Goal: Check status: Check status

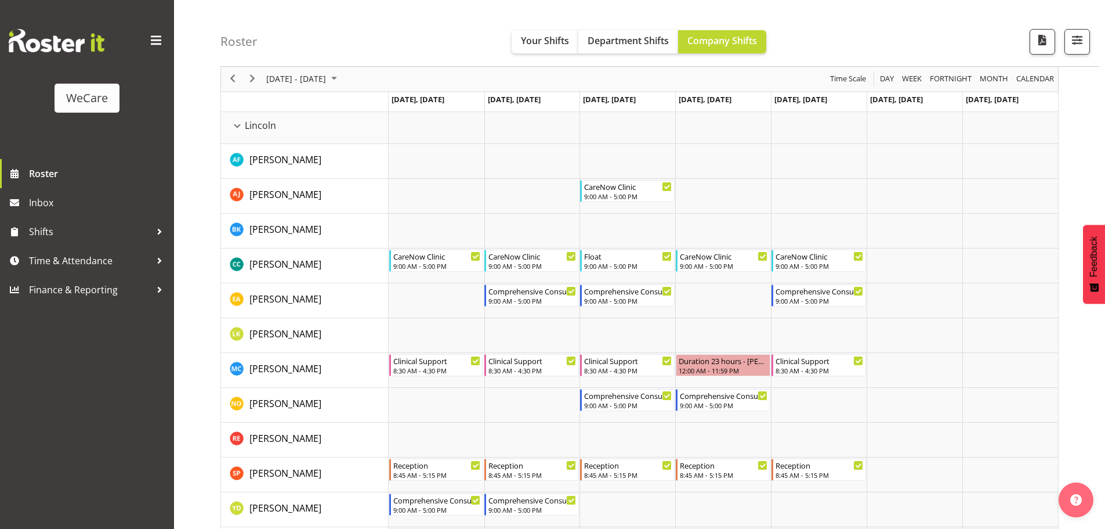
scroll to position [928, 0]
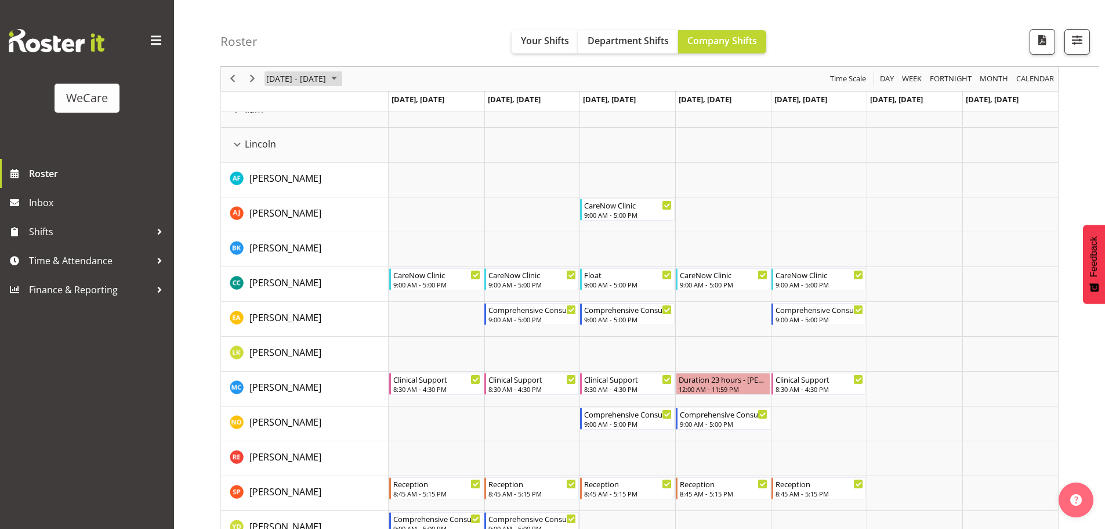
click at [321, 77] on span "[DATE] - [DATE]" at bounding box center [296, 79] width 62 height 15
drag, startPoint x: 336, startPoint y: 206, endPoint x: 736, endPoint y: 172, distance: 401.2
click at [336, 206] on span "25" at bounding box center [333, 206] width 17 height 17
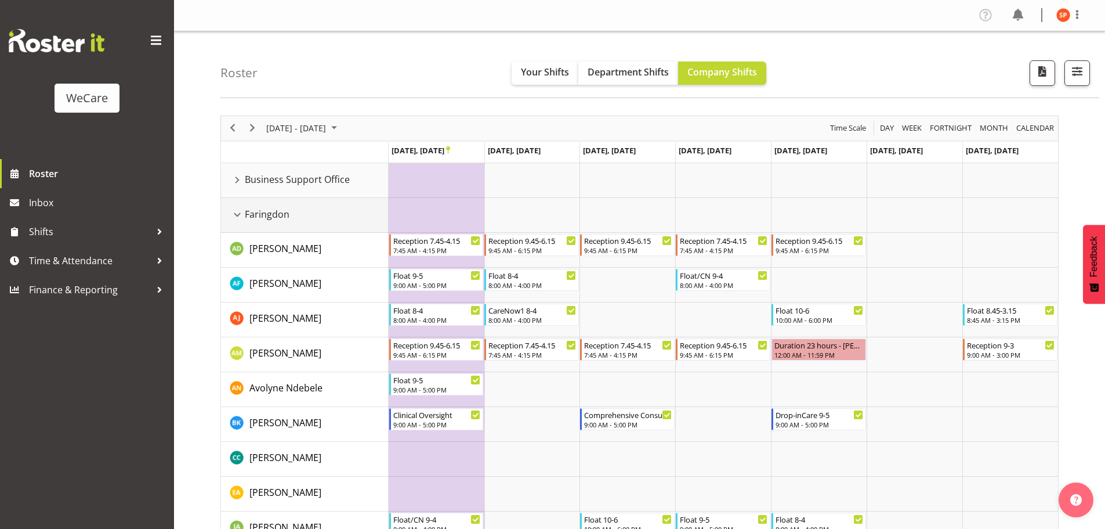
click at [236, 214] on div "Faringdon resource" at bounding box center [237, 214] width 15 height 15
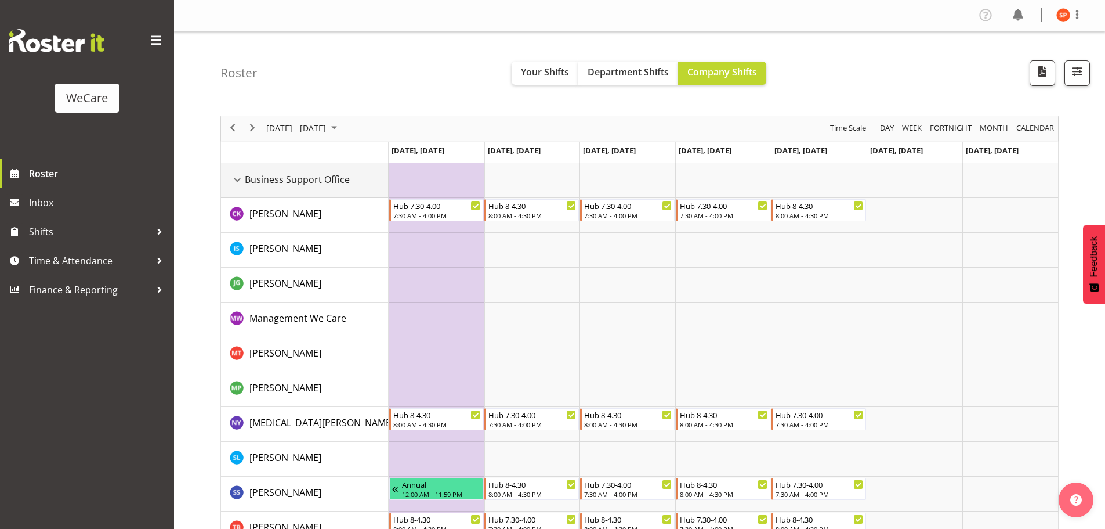
click at [235, 180] on div "Business Support Office resource" at bounding box center [237, 179] width 15 height 15
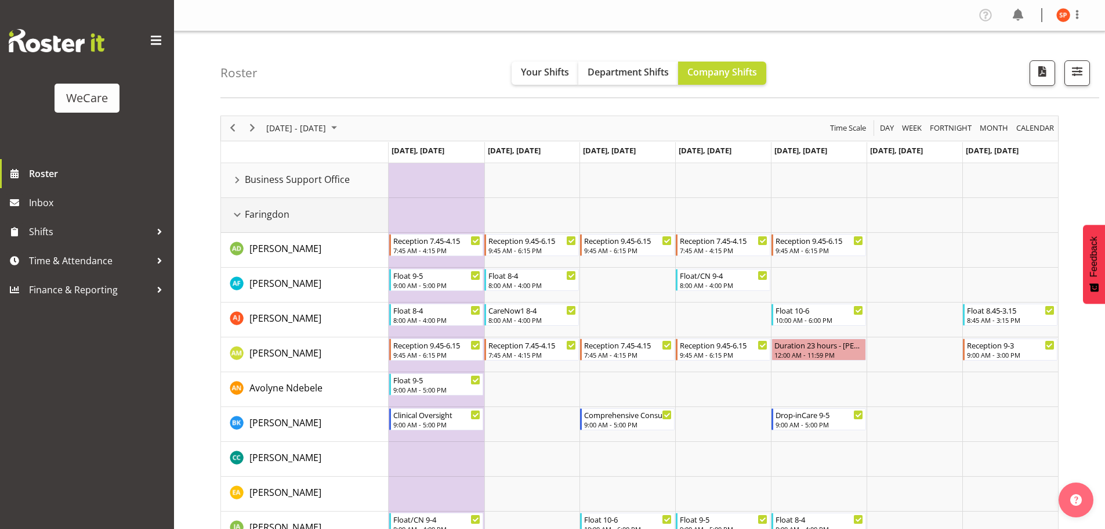
click at [238, 216] on div "Faringdon resource" at bounding box center [237, 214] width 15 height 15
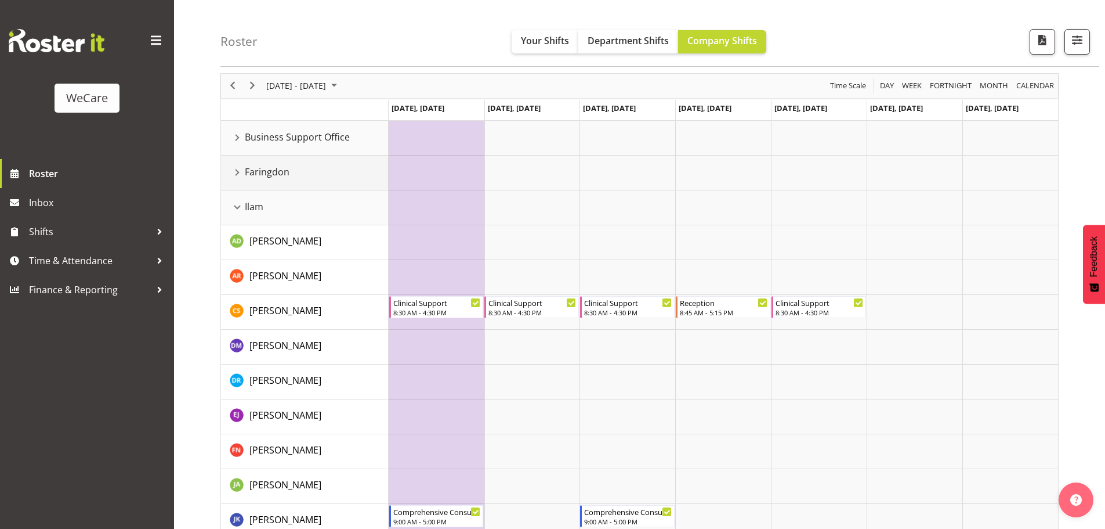
scroll to position [58, 0]
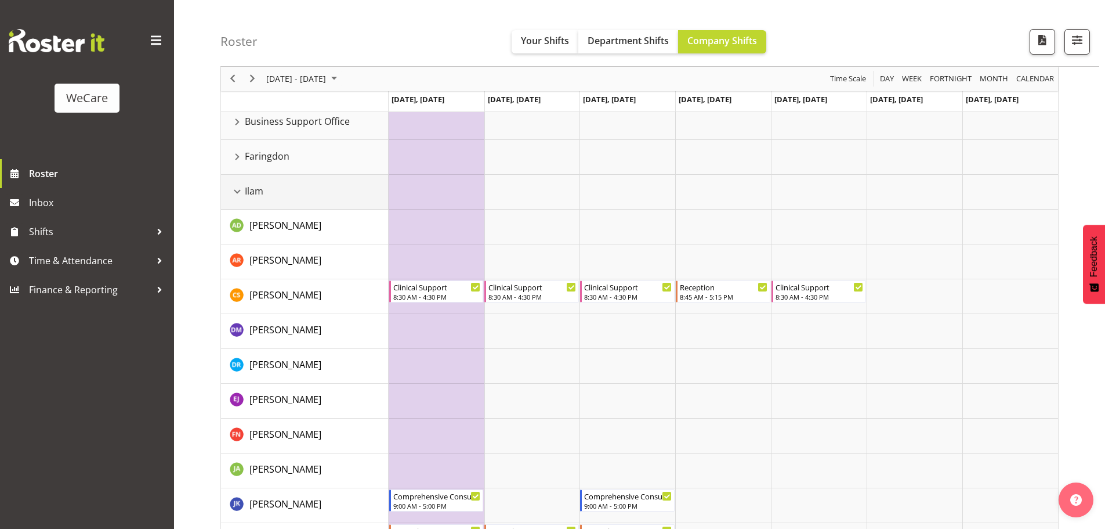
click at [247, 196] on span "Ilam" at bounding box center [254, 191] width 19 height 14
click at [240, 191] on div "Ilam resource" at bounding box center [237, 191] width 15 height 15
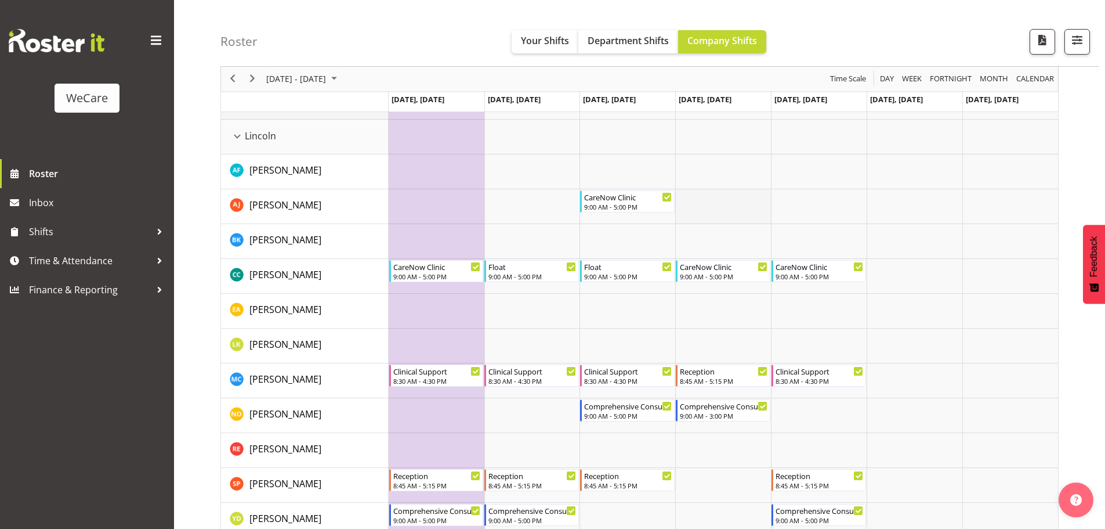
scroll to position [174, 0]
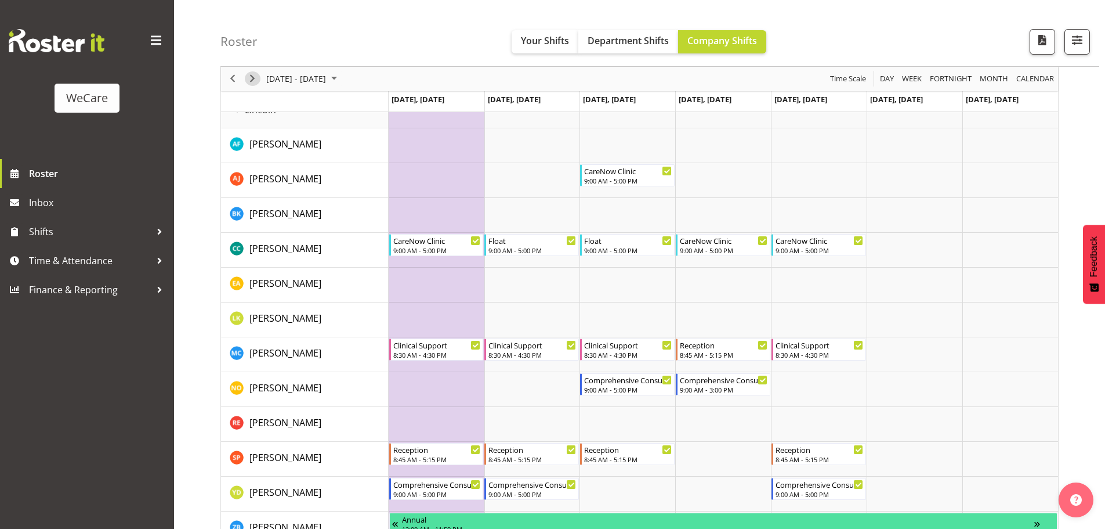
click at [246, 81] on span "Next" at bounding box center [252, 79] width 14 height 15
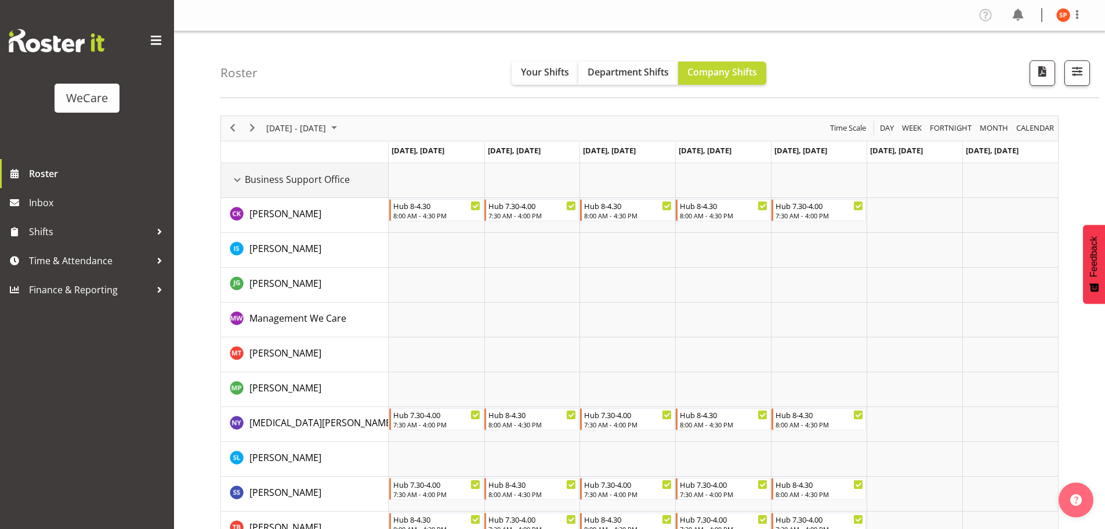
drag, startPoint x: 236, startPoint y: 180, endPoint x: 228, endPoint y: 201, distance: 22.2
click at [236, 180] on div "Business Support Office resource" at bounding box center [237, 179] width 15 height 15
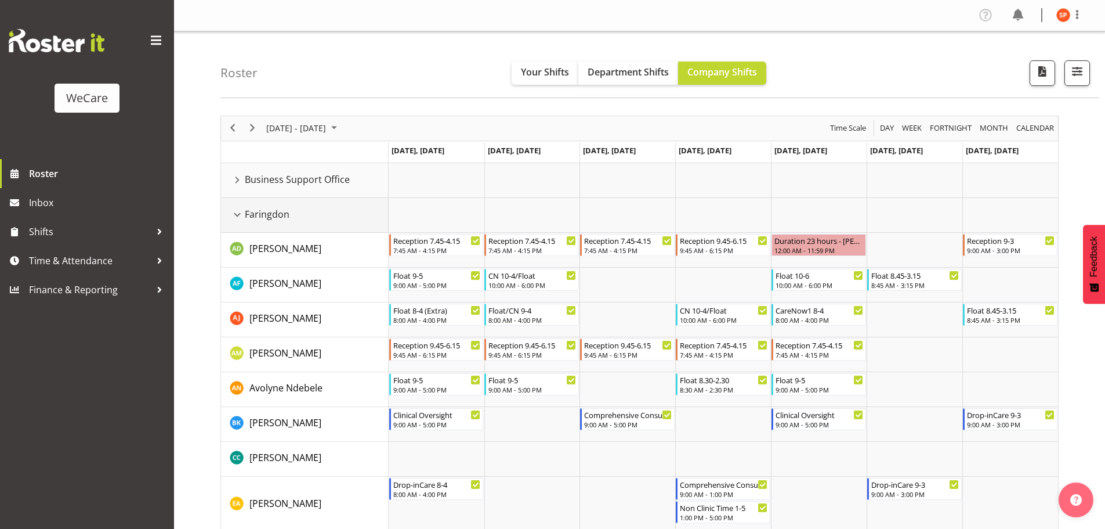
click at [237, 218] on div "Faringdon resource" at bounding box center [237, 214] width 15 height 15
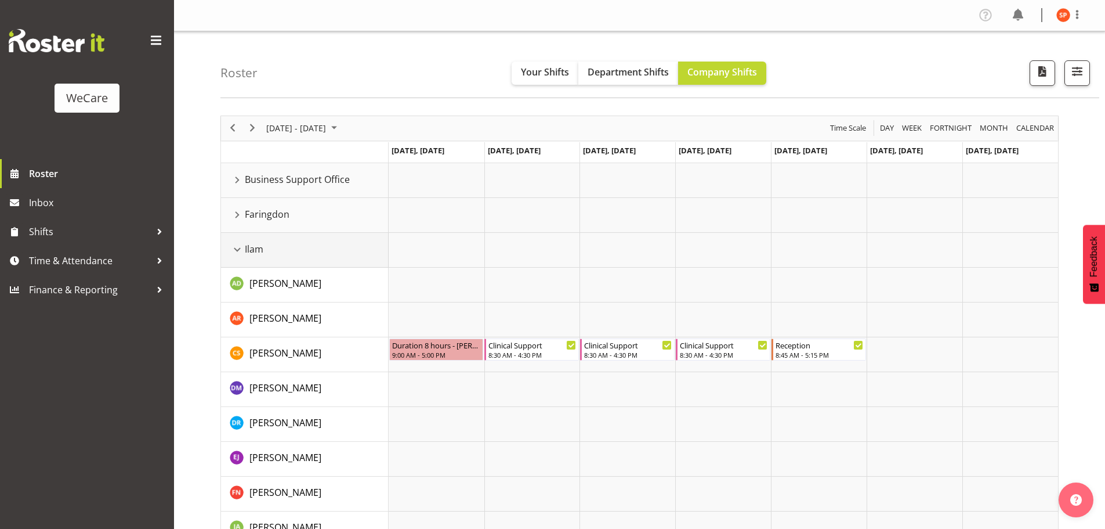
click at [232, 253] on div "Ilam resource" at bounding box center [237, 249] width 15 height 15
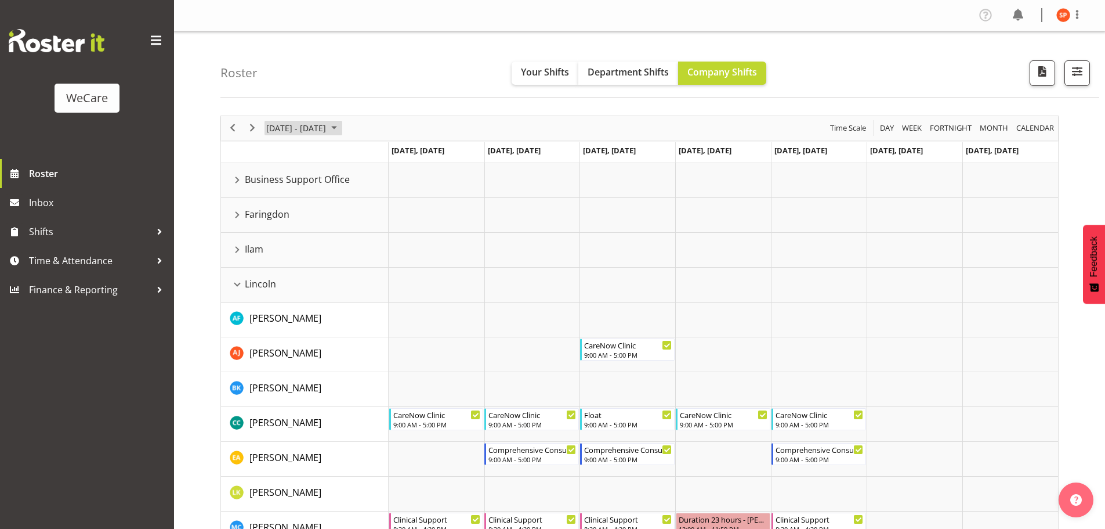
click at [308, 124] on span "[DATE] - [DATE]" at bounding box center [296, 128] width 62 height 15
click at [366, 158] on span "previous month" at bounding box center [367, 157] width 20 height 21
drag, startPoint x: 334, startPoint y: 241, endPoint x: 625, endPoint y: 220, distance: 292.0
click at [334, 241] on span "18" at bounding box center [333, 236] width 17 height 17
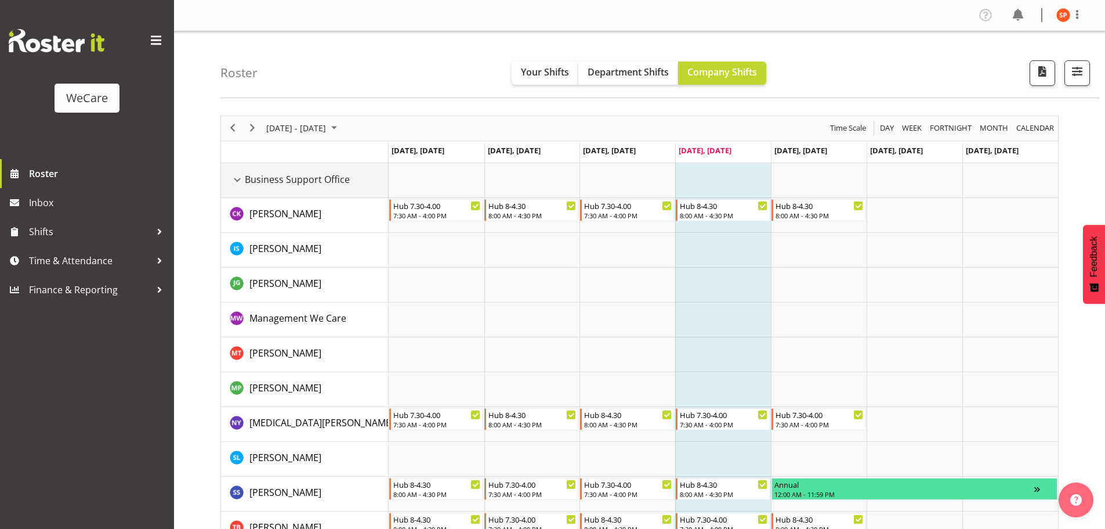
drag, startPoint x: 237, startPoint y: 182, endPoint x: 234, endPoint y: 204, distance: 21.7
click at [237, 182] on div "Business Support Office resource" at bounding box center [237, 179] width 15 height 15
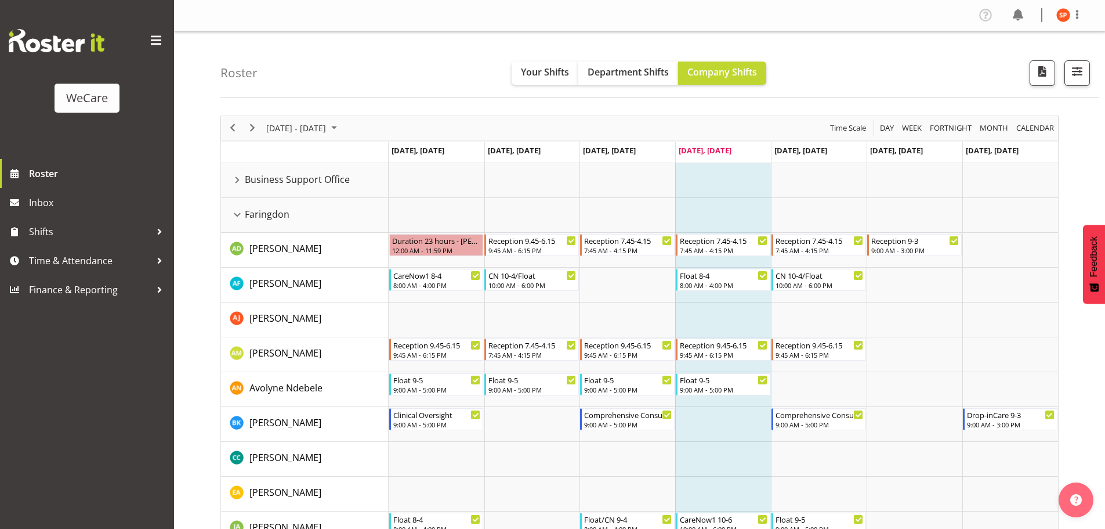
click at [437, 64] on div "Roster Your Shifts Department Shifts Company Shifts All Locations Clear Busines…" at bounding box center [659, 64] width 879 height 67
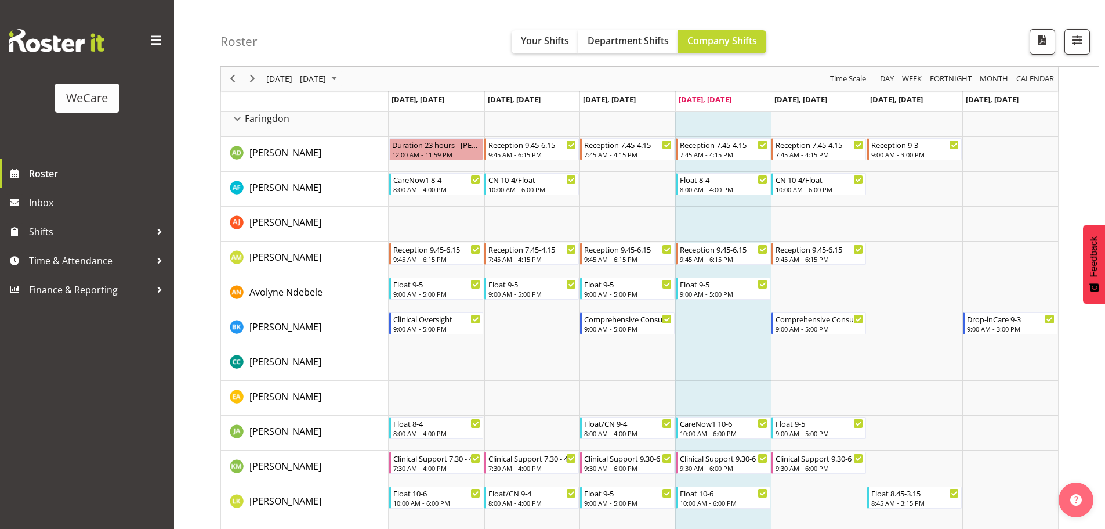
scroll to position [116, 0]
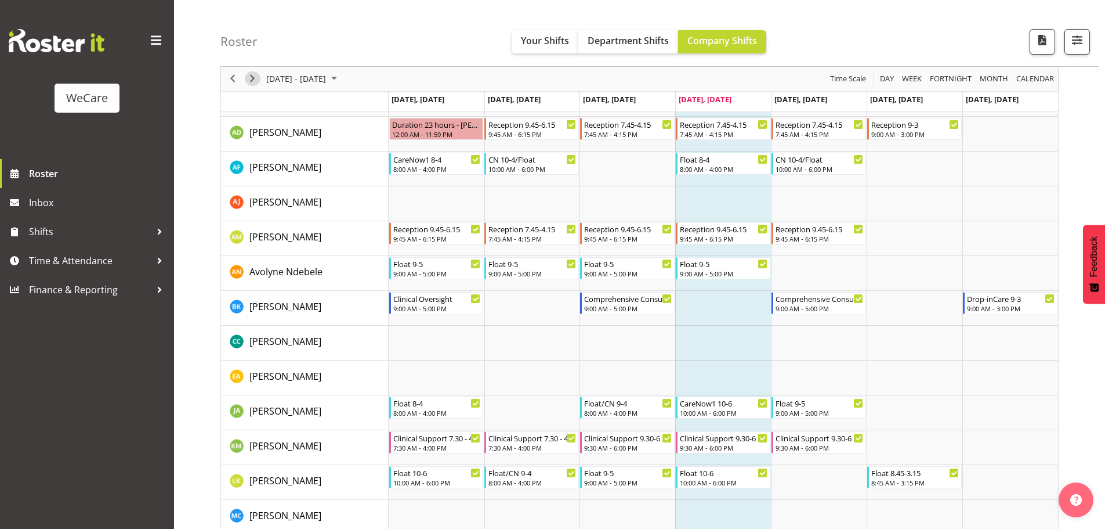
drag, startPoint x: 257, startPoint y: 81, endPoint x: 313, endPoint y: 527, distance: 449.1
click at [257, 81] on span "Next" at bounding box center [252, 79] width 14 height 15
